Goal: Information Seeking & Learning: Learn about a topic

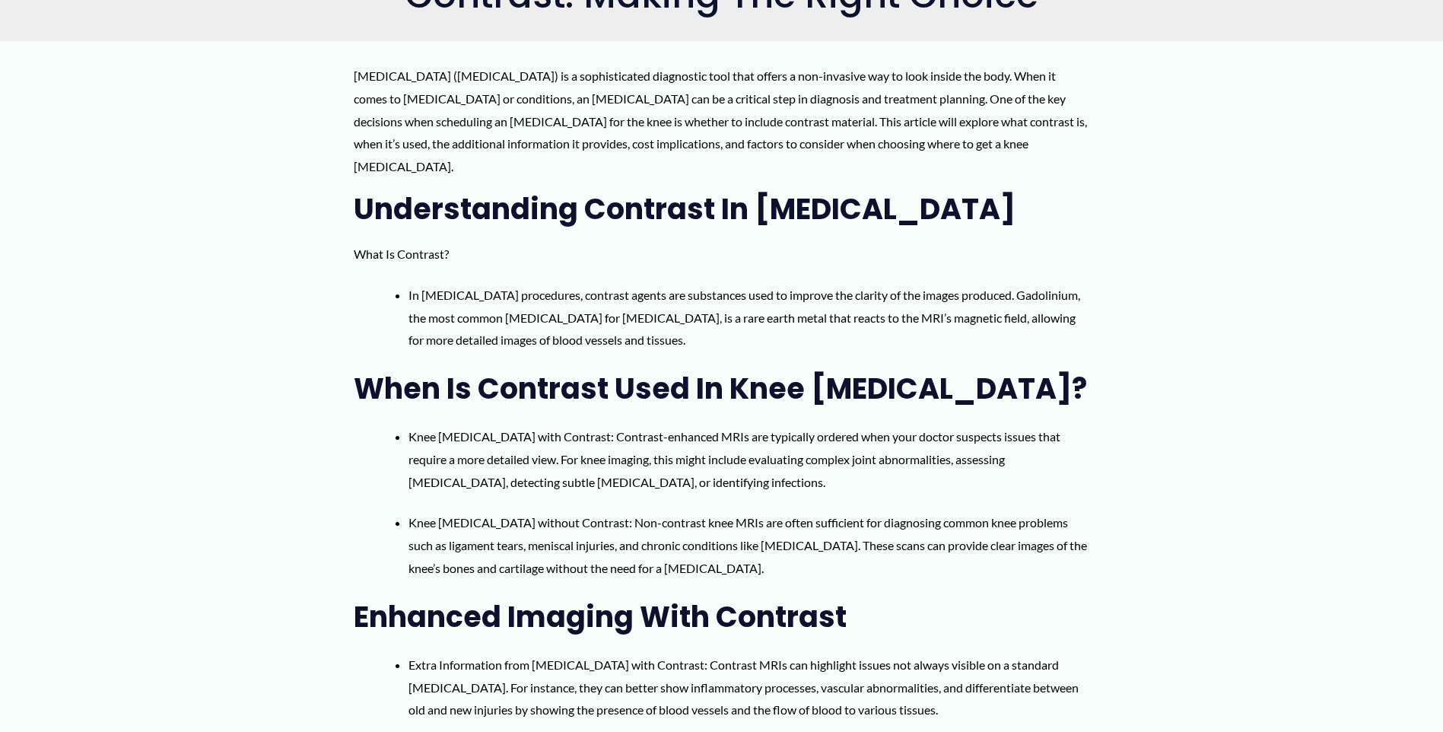
scroll to position [609, 0]
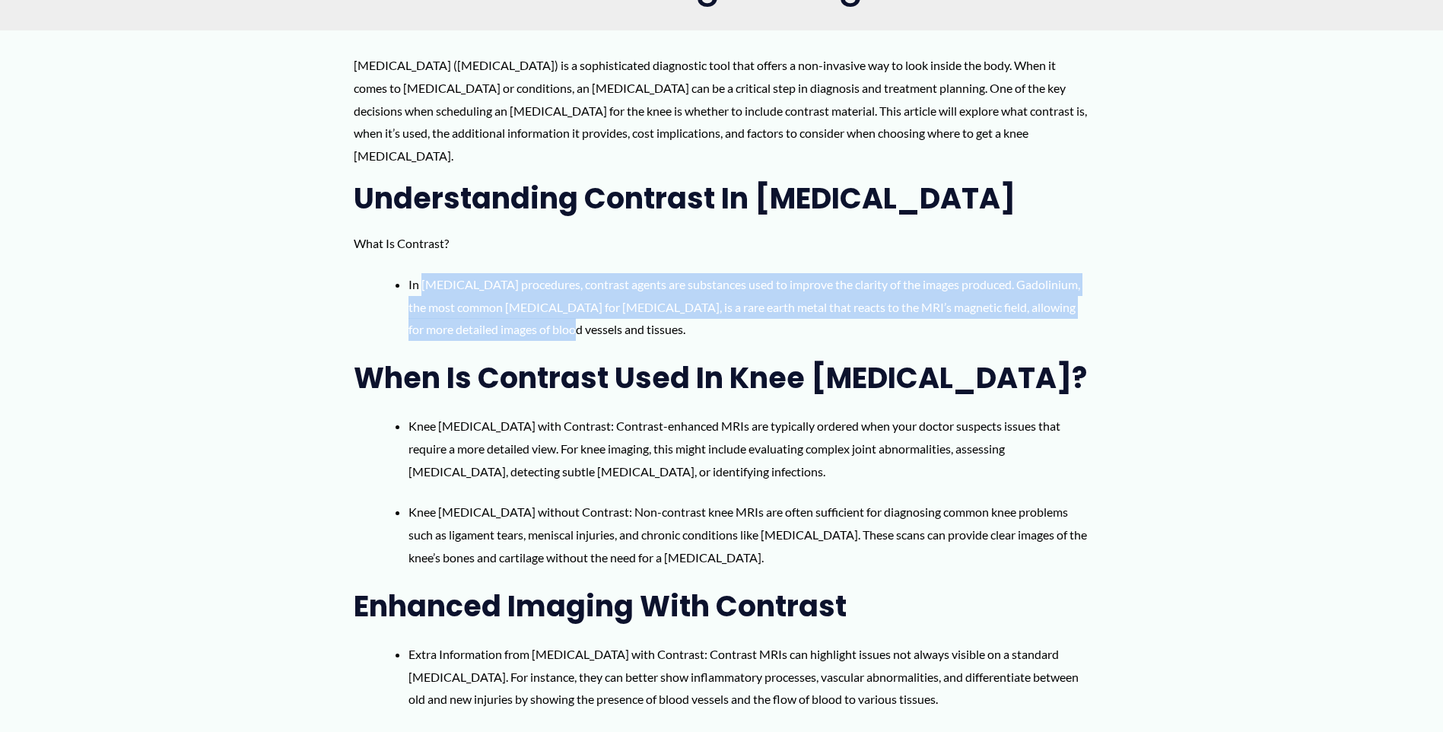
drag, startPoint x: 421, startPoint y: 272, endPoint x: 627, endPoint y: 304, distance: 208.7
click at [627, 304] on li "In [MEDICAL_DATA] procedures, contrast agents are substances used to improve th…" at bounding box center [749, 307] width 681 height 68
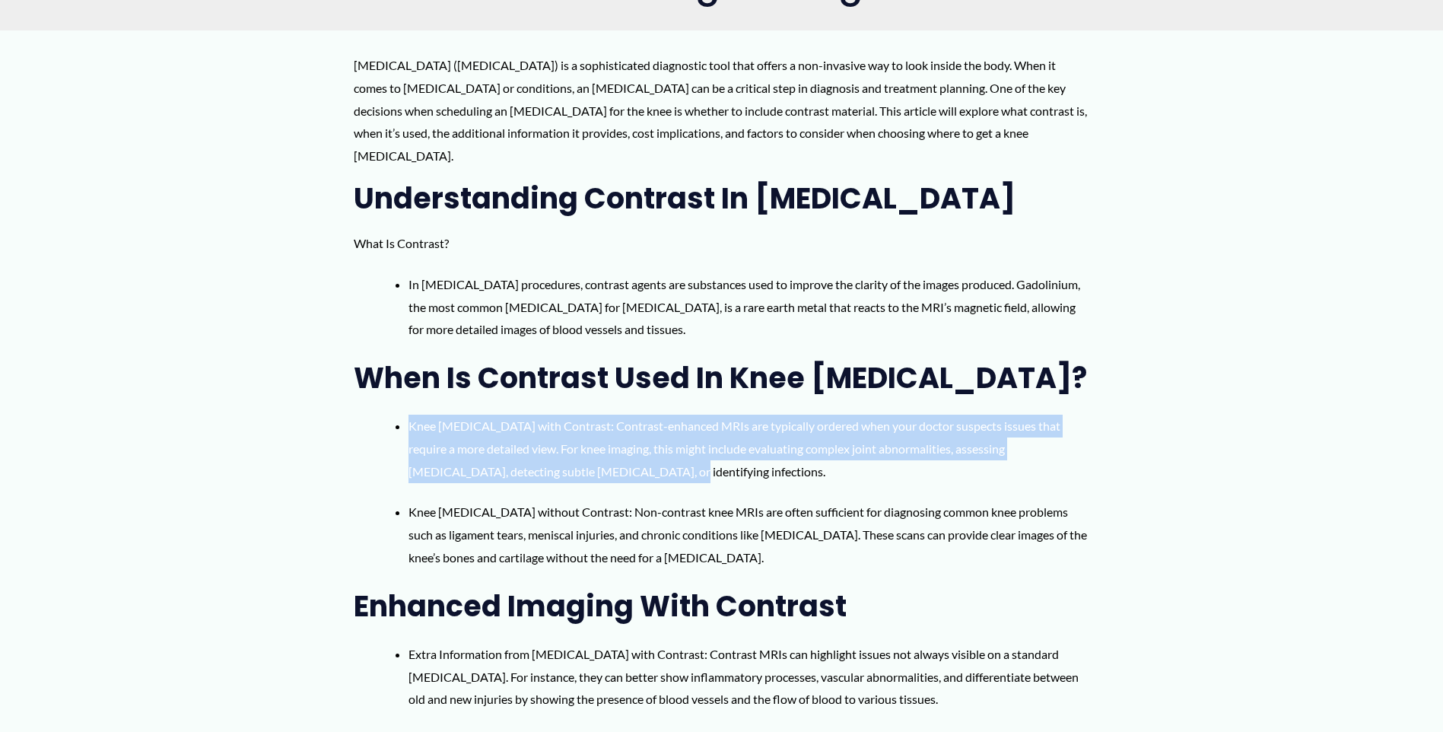
drag, startPoint x: 401, startPoint y: 406, endPoint x: 746, endPoint y: 450, distance: 347.6
click at [746, 450] on li "Knee [MEDICAL_DATA] with Contrast: Contrast-enhanced MRIs are typically ordered…" at bounding box center [739, 449] width 699 height 68
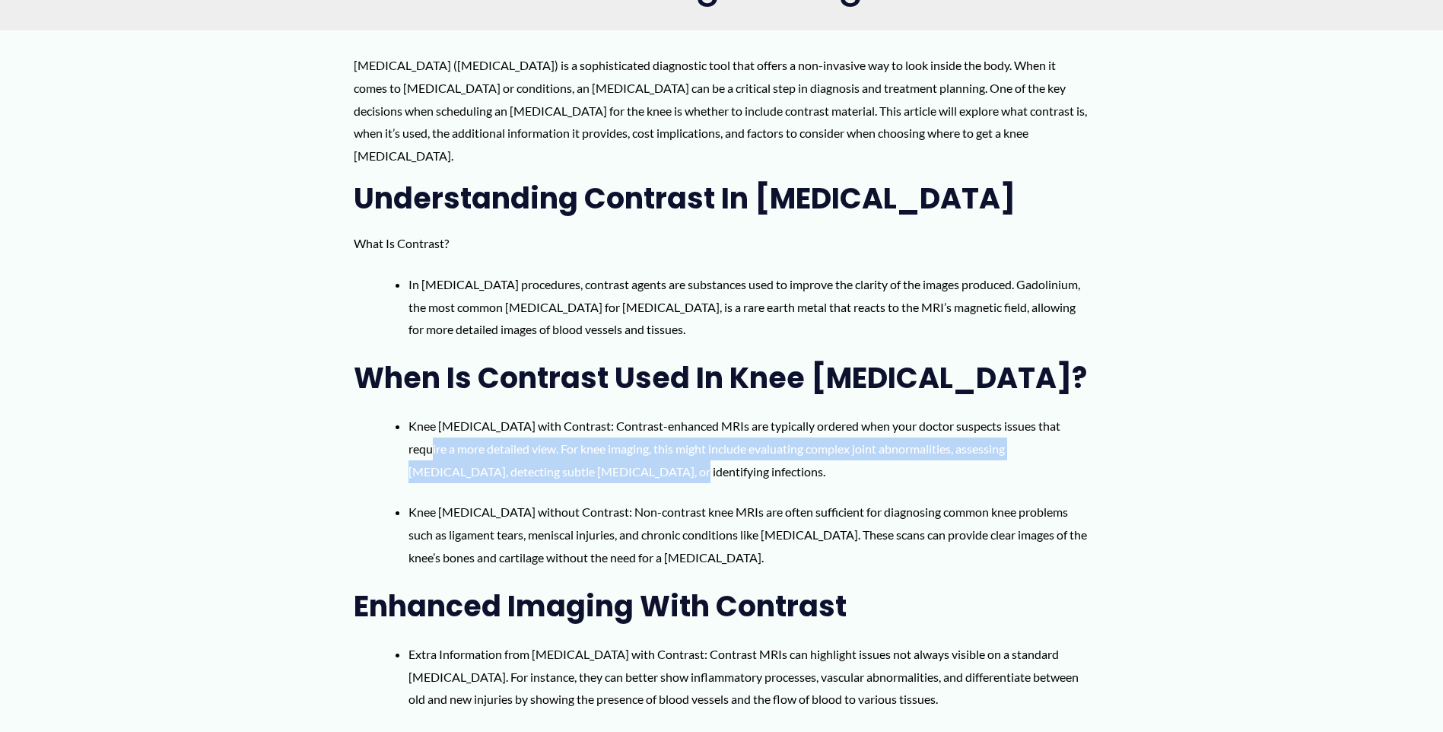
drag, startPoint x: 420, startPoint y: 434, endPoint x: 607, endPoint y: 442, distance: 187.4
click at [607, 442] on li "Knee [MEDICAL_DATA] with Contrast: Contrast-enhanced MRIs are typically ordered…" at bounding box center [739, 449] width 699 height 68
drag, startPoint x: 607, startPoint y: 442, endPoint x: 744, endPoint y: 457, distance: 137.8
click at [727, 457] on li "Knee [MEDICAL_DATA] with Contrast: Contrast-enhanced MRIs are typically ordered…" at bounding box center [749, 449] width 681 height 68
drag, startPoint x: 761, startPoint y: 422, endPoint x: 1039, endPoint y: 440, distance: 279.0
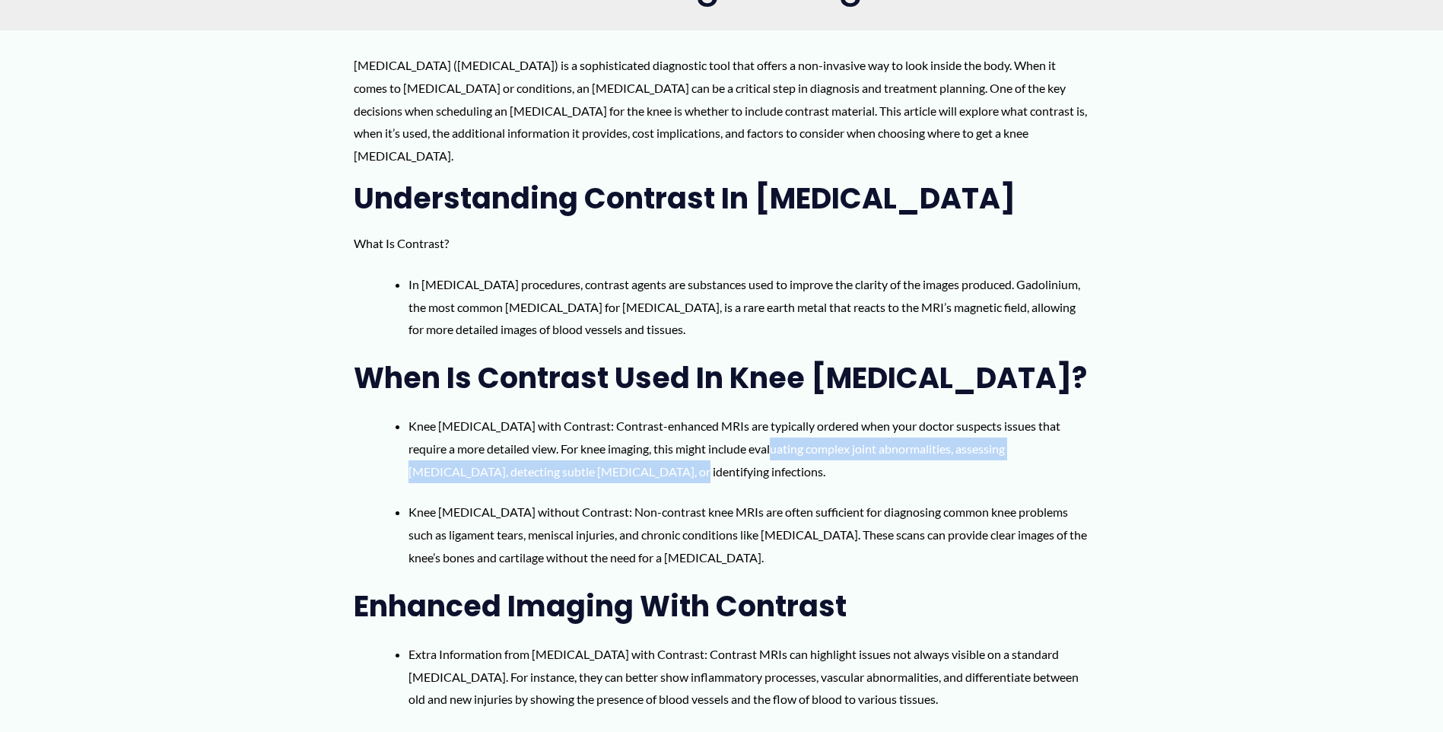
click at [1039, 440] on li "Knee [MEDICAL_DATA] with Contrast: Contrast-enhanced MRIs are typically ordered…" at bounding box center [749, 449] width 681 height 68
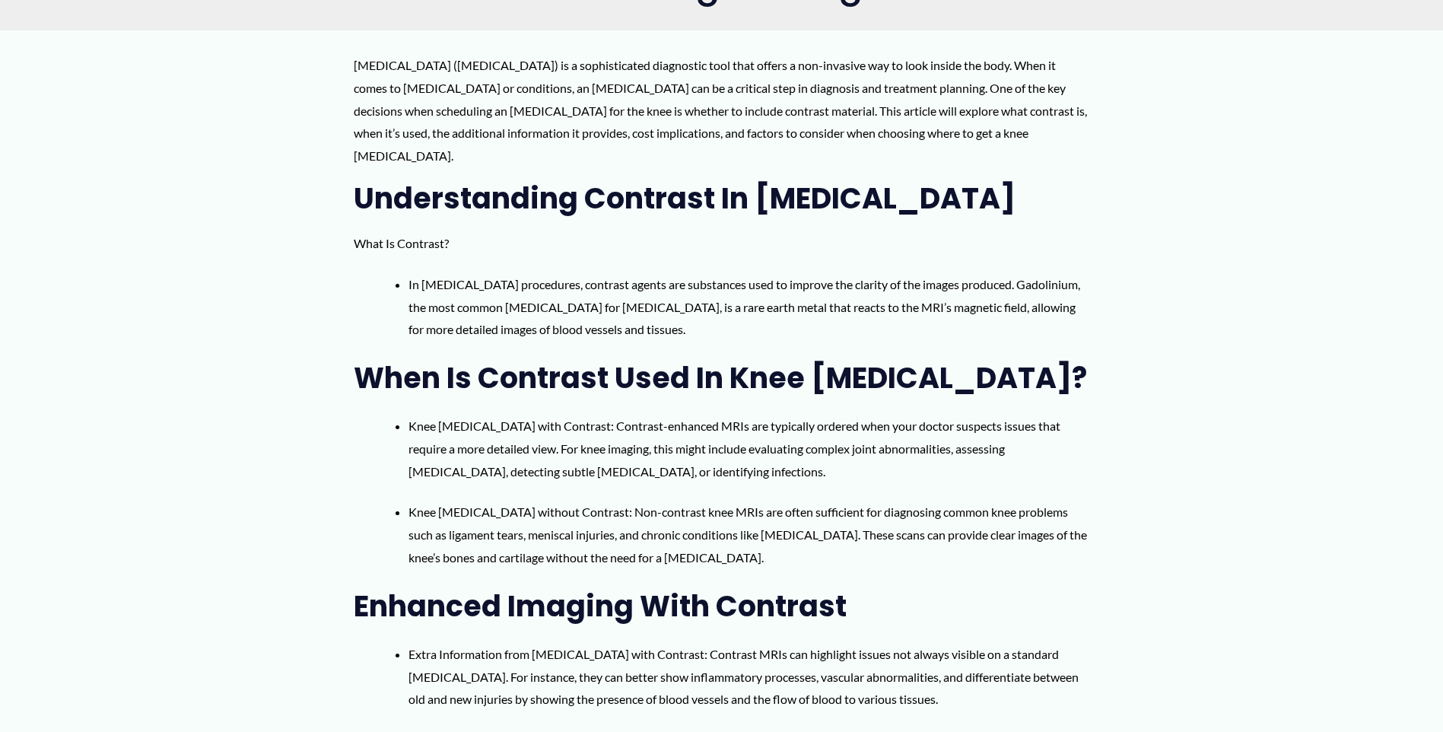
drag, startPoint x: 406, startPoint y: 452, endPoint x: 625, endPoint y: 457, distance: 220.0
click at [625, 457] on li "Knee [MEDICAL_DATA] with Contrast: Contrast-enhanced MRIs are typically ordered…" at bounding box center [739, 449] width 699 height 68
click at [371, 473] on div "[MEDICAL_DATA] ([MEDICAL_DATA]) is a sophisticated diagnostic tool that offers …" at bounding box center [722, 485] width 736 height 862
